Goal: Information Seeking & Learning: Learn about a topic

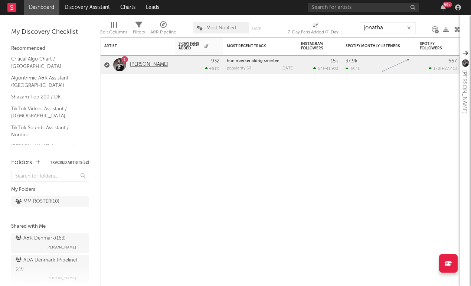
type input "jonatha"
click at [150, 66] on link "[PERSON_NAME]" at bounding box center [149, 65] width 38 height 6
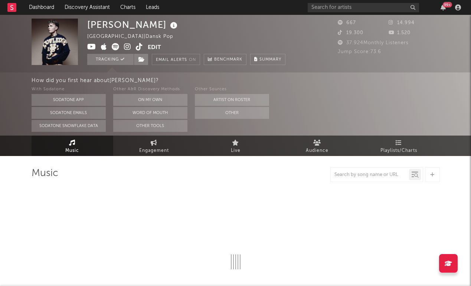
select select "1w"
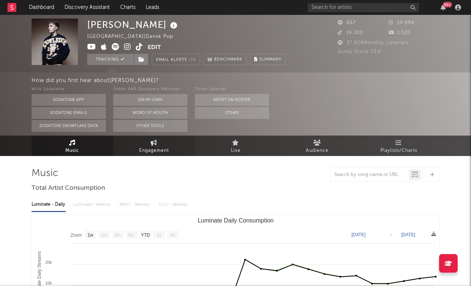
click at [161, 145] on link "Engagement" at bounding box center [154, 145] width 82 height 20
select select "1w"
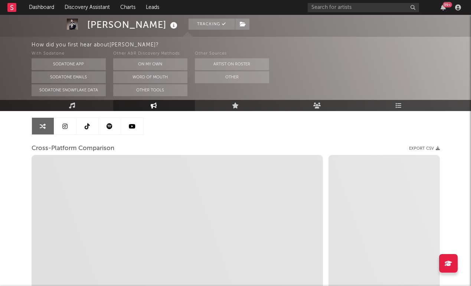
scroll to position [76, 0]
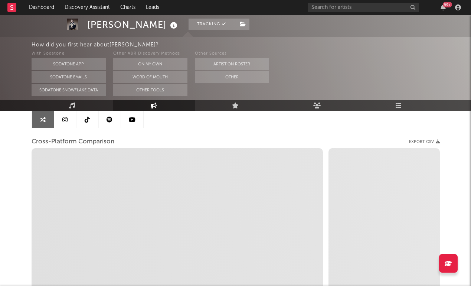
select select "1m"
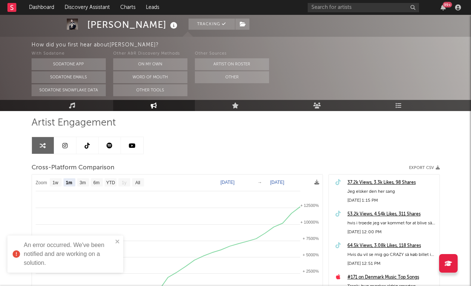
scroll to position [48, 0]
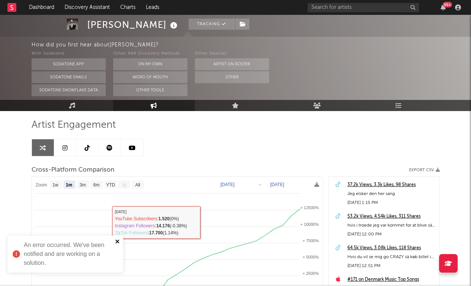
click at [120, 240] on icon "close" at bounding box center [117, 241] width 5 height 6
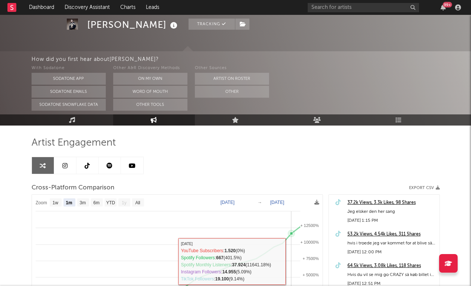
scroll to position [0, 0]
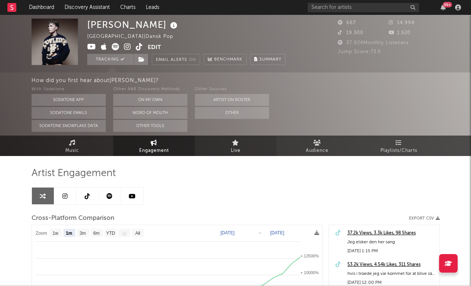
click at [248, 141] on link "Live" at bounding box center [236, 145] width 82 height 20
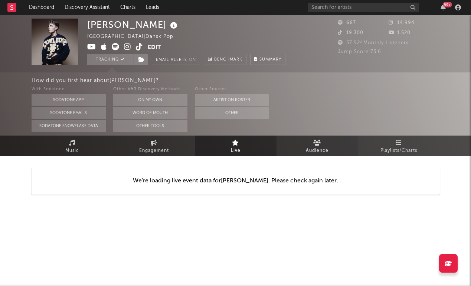
click at [314, 150] on span "Audience" at bounding box center [317, 150] width 23 height 9
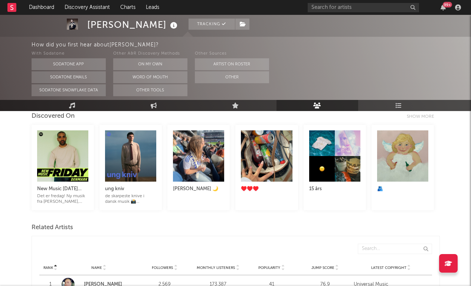
scroll to position [155, 0]
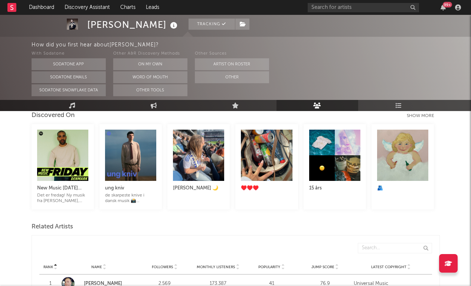
click at [426, 115] on div "Show more" at bounding box center [423, 115] width 33 height 9
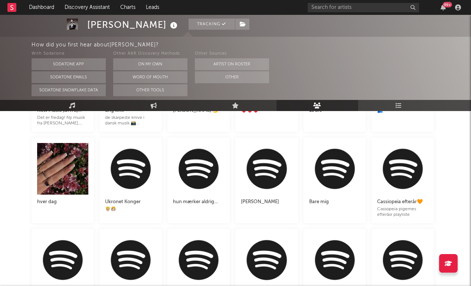
scroll to position [232, 0]
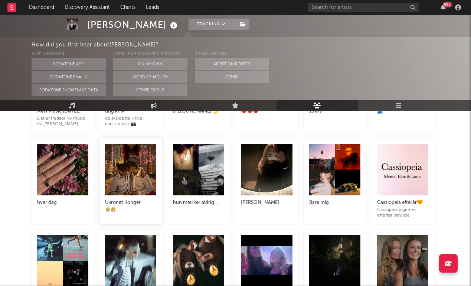
click at [139, 207] on div "🤴🏼🫅🏻" at bounding box center [130, 210] width 51 height 6
